Goal: Find specific page/section: Find specific page/section

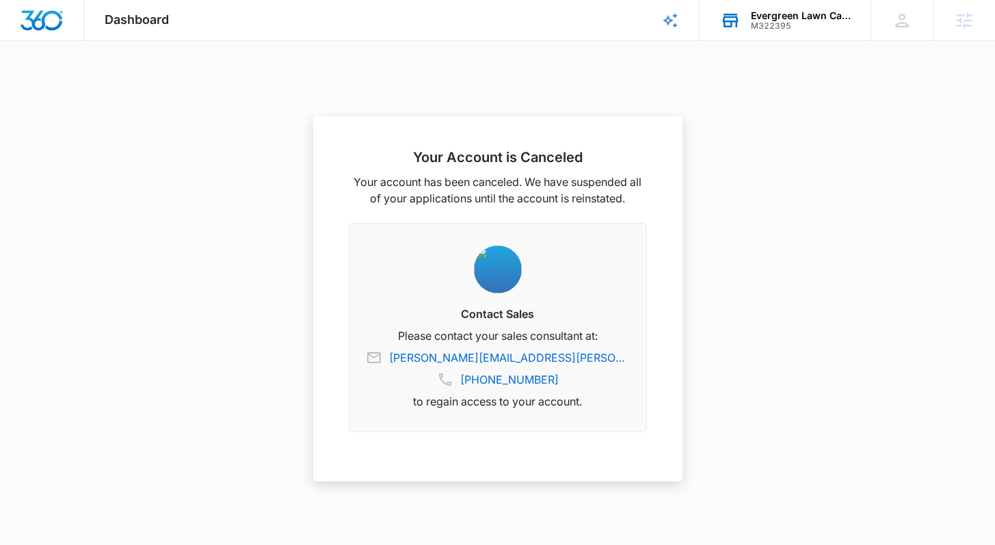
click at [798, 16] on div "Evergreen Lawn Care" at bounding box center [801, 15] width 100 height 11
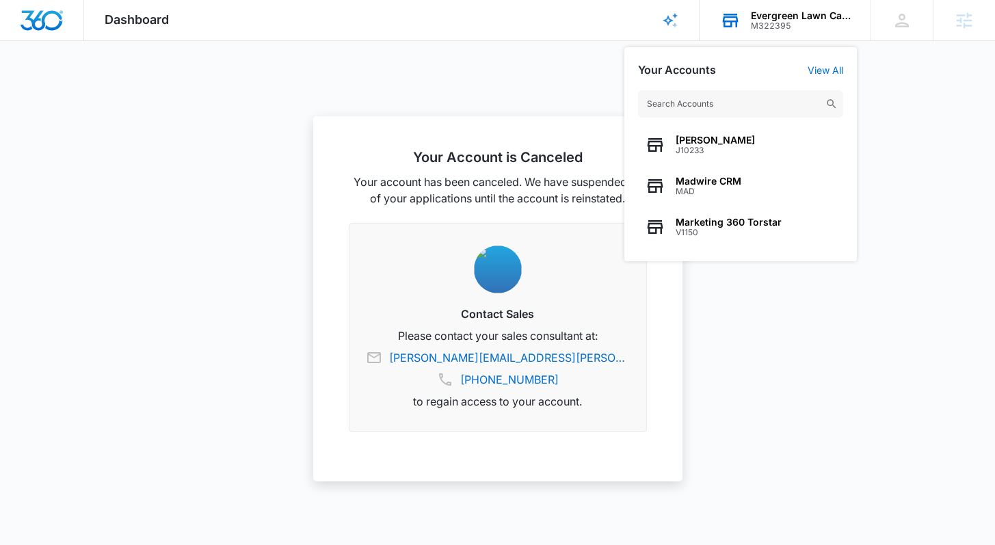
click at [695, 107] on input "text" at bounding box center [740, 103] width 205 height 27
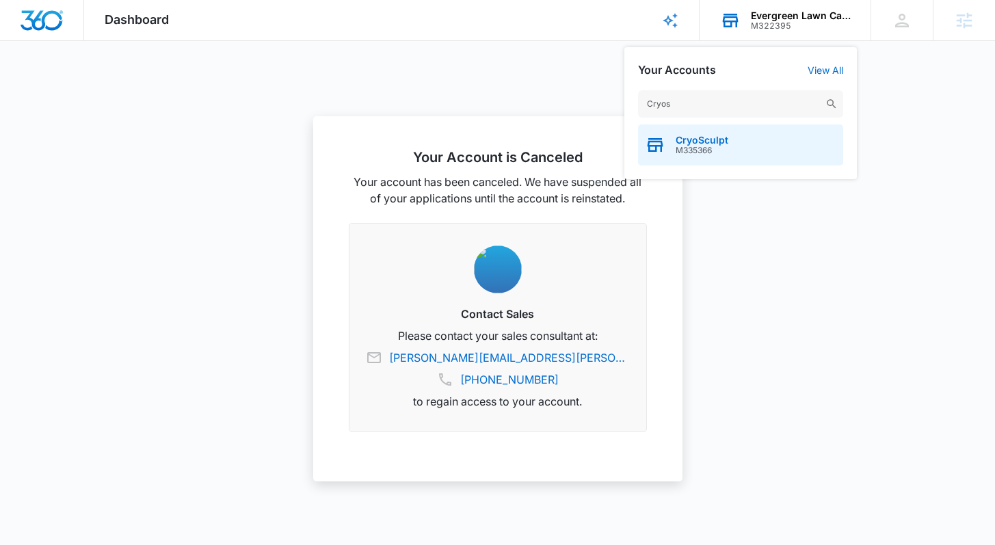
type input "Cryos"
click at [731, 142] on div "CryoSculpt M335366" at bounding box center [740, 145] width 205 height 41
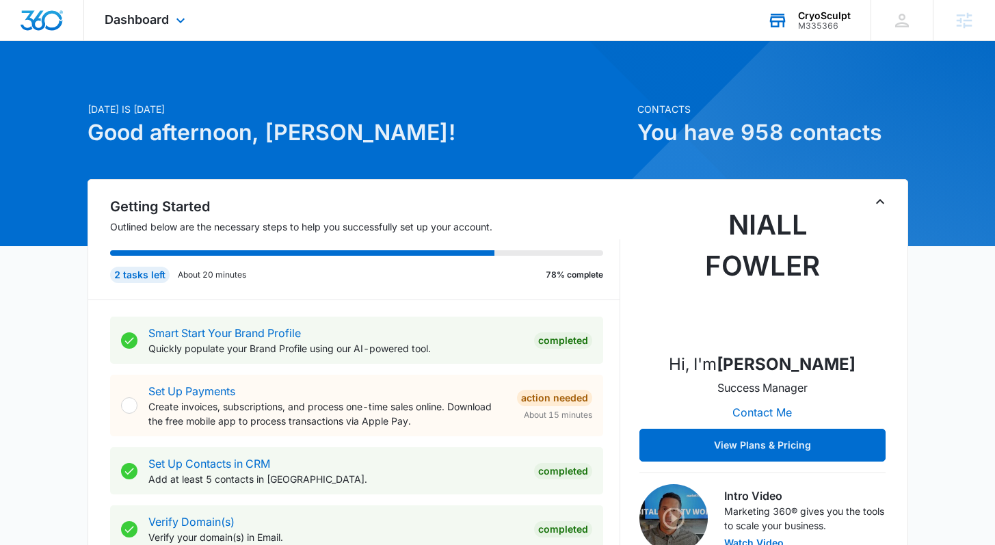
click at [170, 22] on div "Dashboard Apps Reputation Forms CRM Email Social POS Content Ads Intelligence F…" at bounding box center [146, 20] width 125 height 40
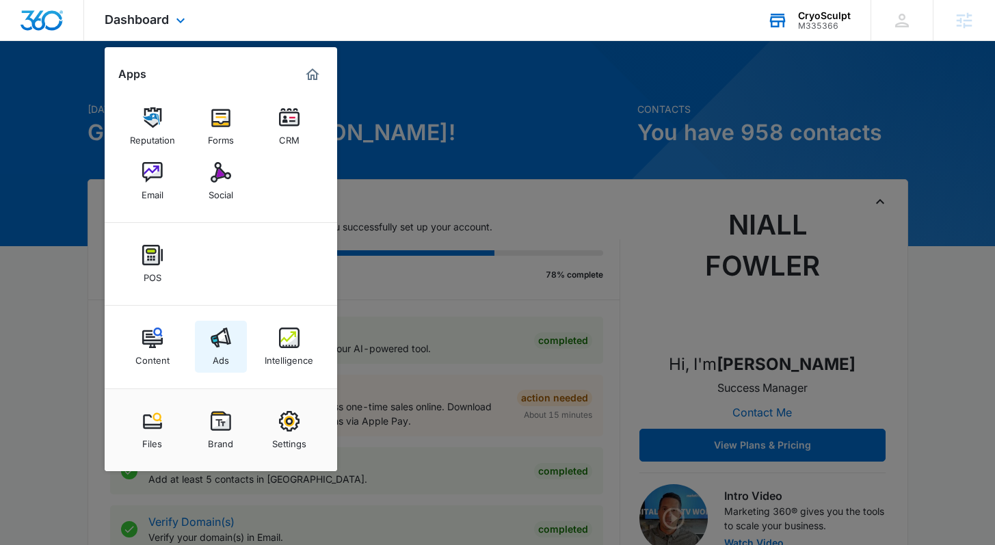
click at [218, 335] on img at bounding box center [221, 338] width 21 height 21
